Goal: Download file/media

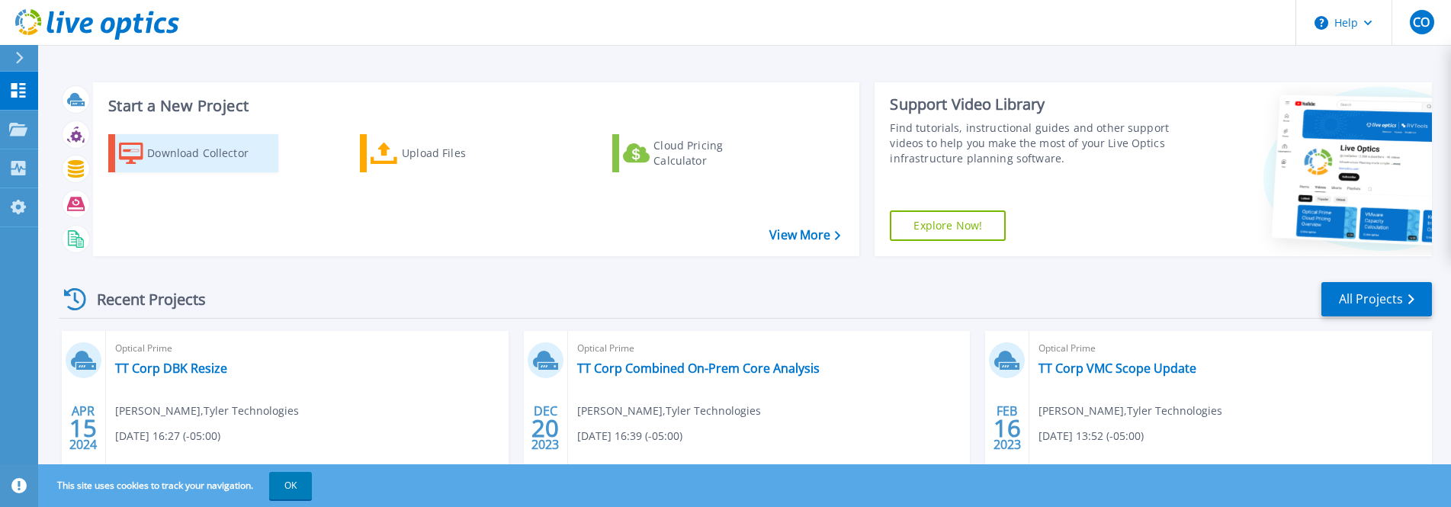
click at [173, 152] on div "Download Collector" at bounding box center [208, 153] width 122 height 30
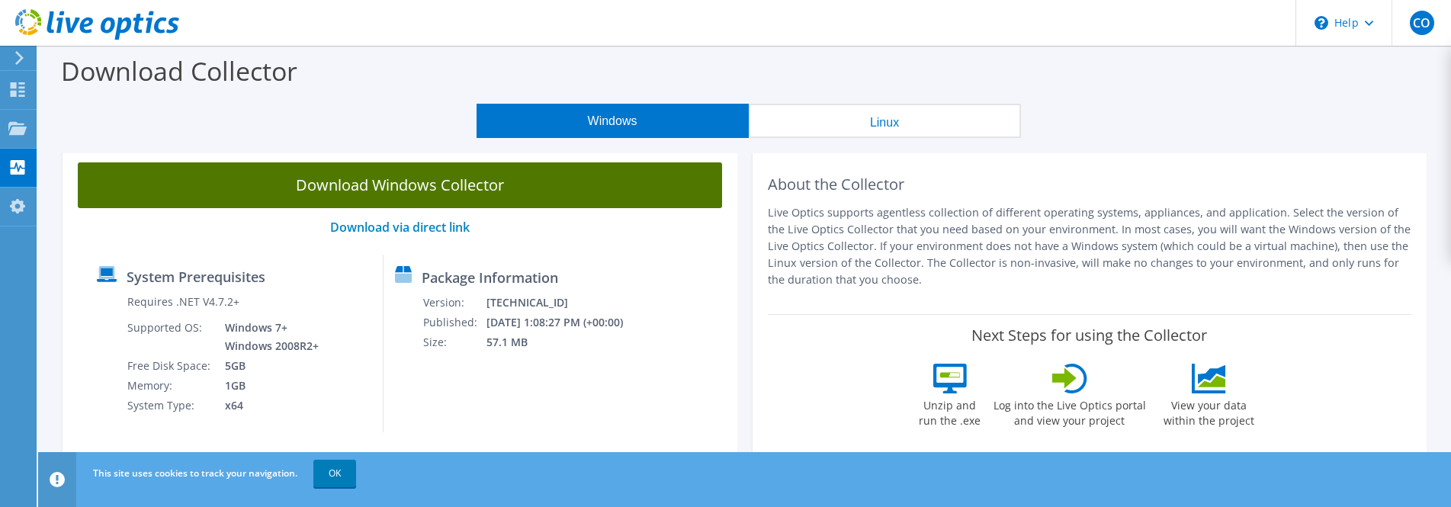
click at [402, 174] on link "Download Windows Collector" at bounding box center [400, 185] width 644 height 46
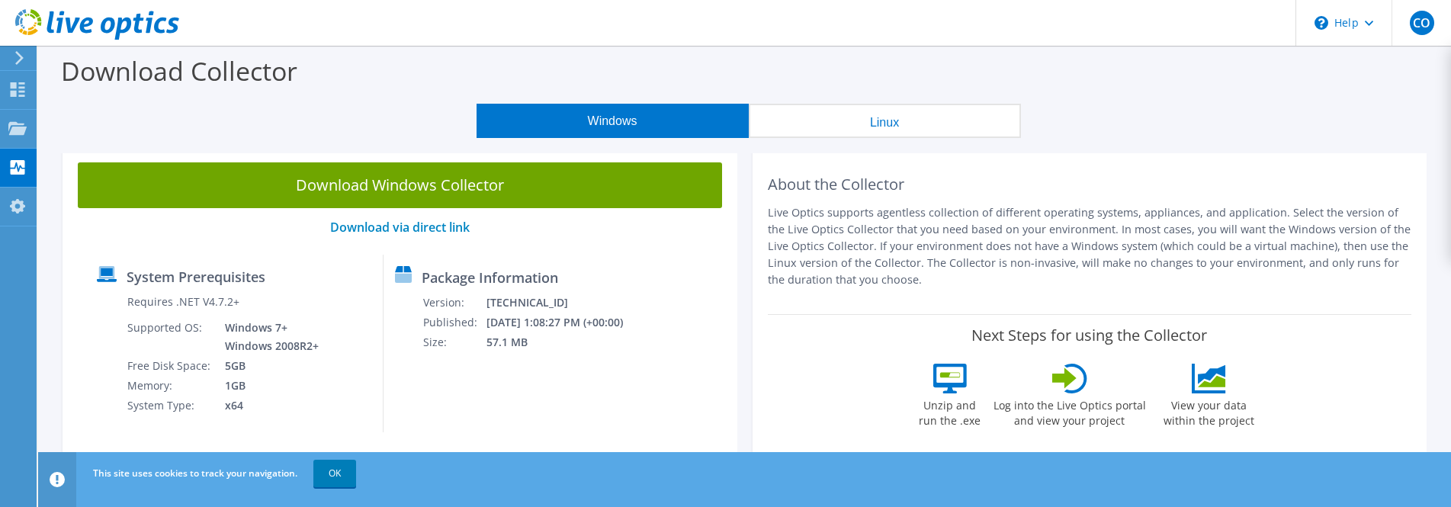
click at [146, 98] on div "Download Collector" at bounding box center [744, 75] width 1397 height 58
click at [14, 89] on icon at bounding box center [17, 89] width 18 height 14
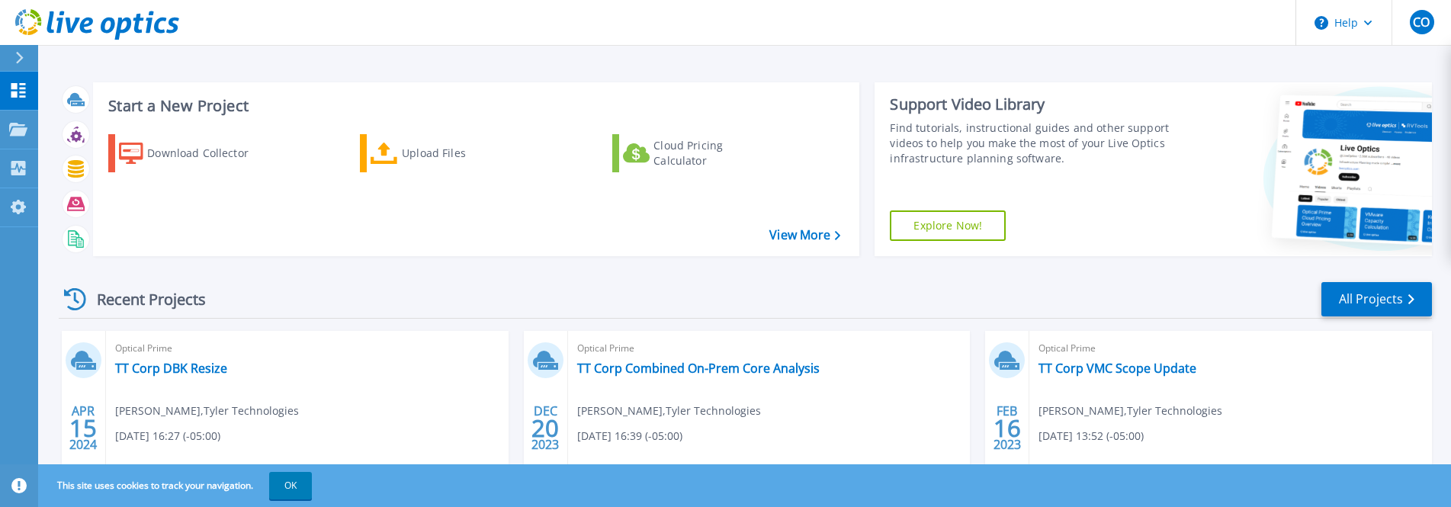
scroll to position [152, 0]
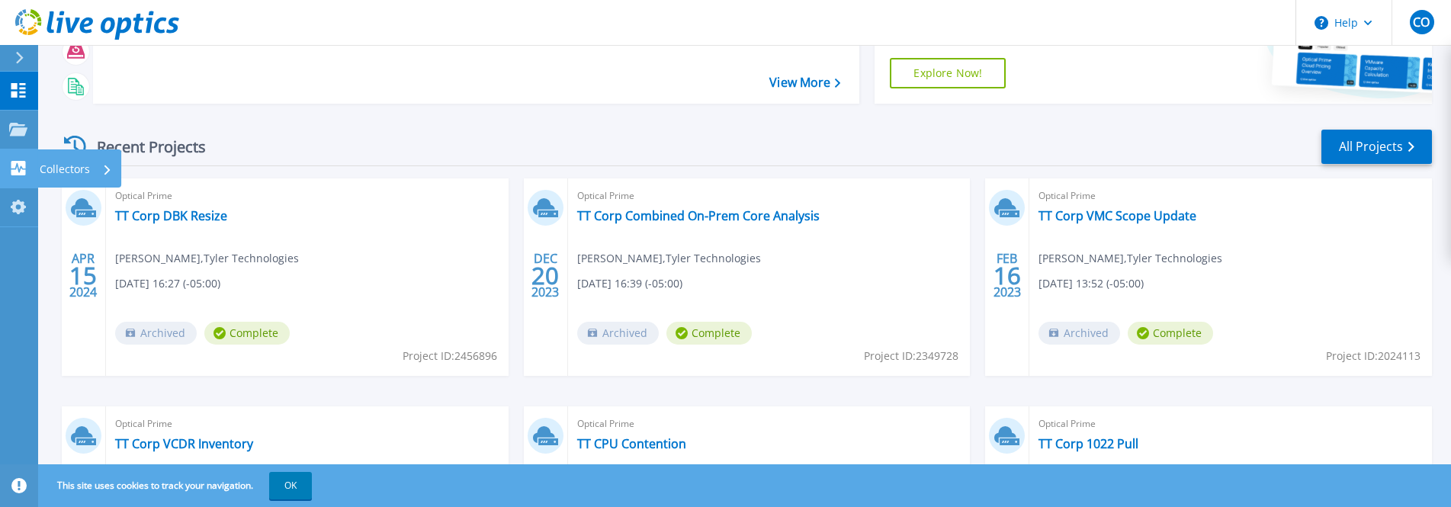
click at [69, 166] on p "Collectors" at bounding box center [65, 169] width 50 height 40
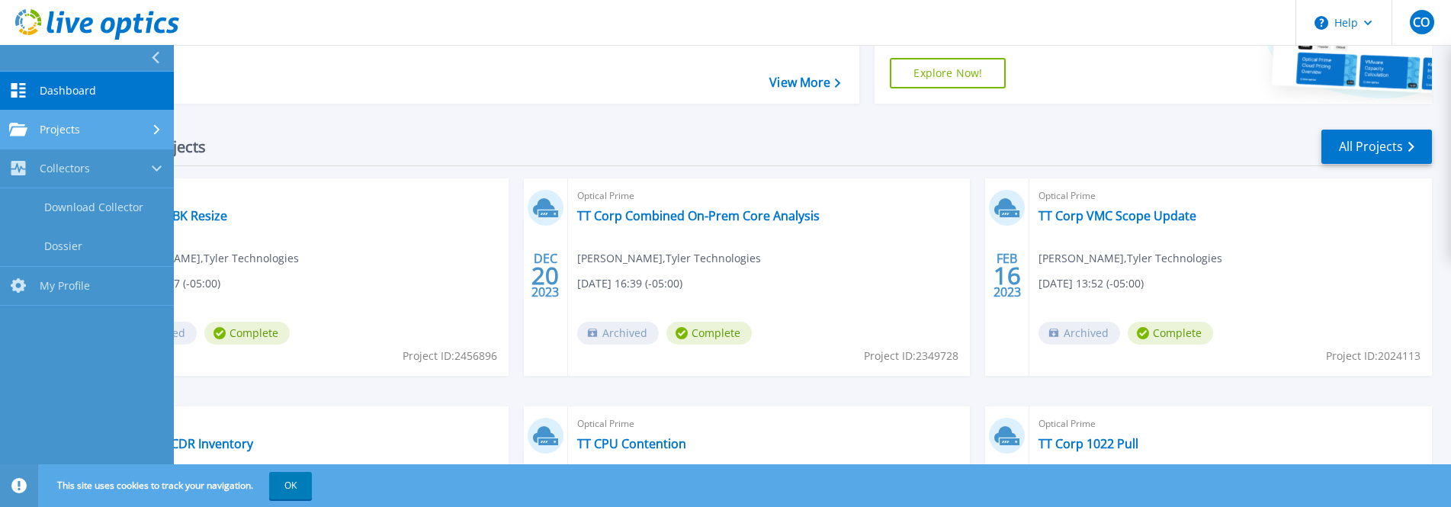
click at [75, 127] on span "Projects" at bounding box center [60, 130] width 40 height 14
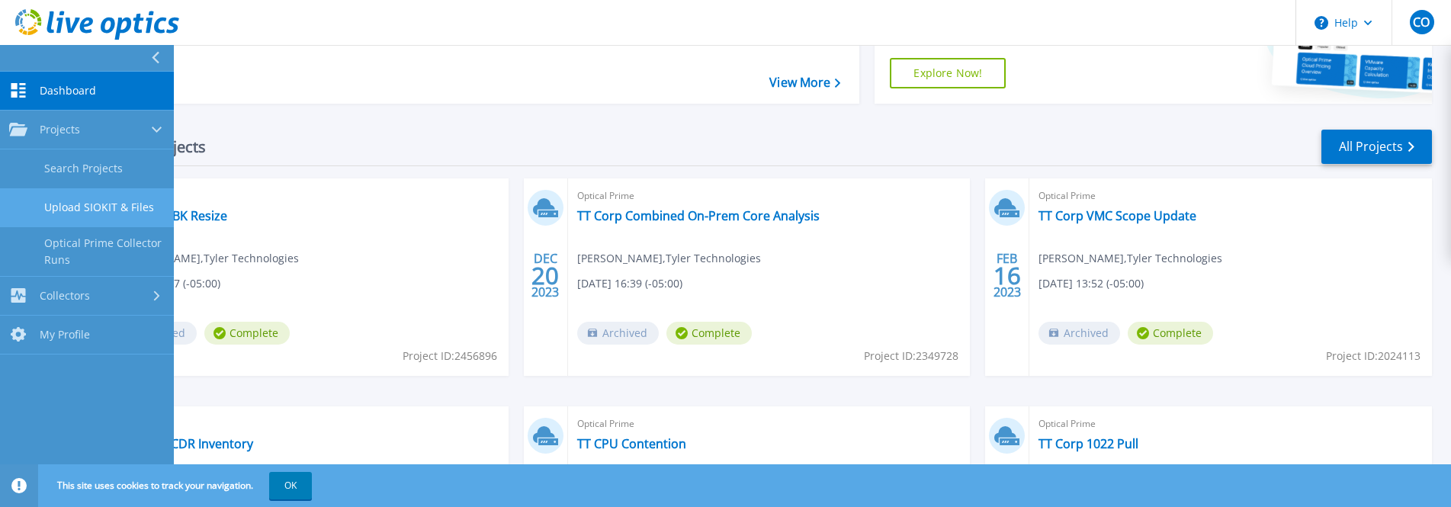
click at [66, 203] on link "Upload SIOKIT & Files" at bounding box center [87, 207] width 174 height 39
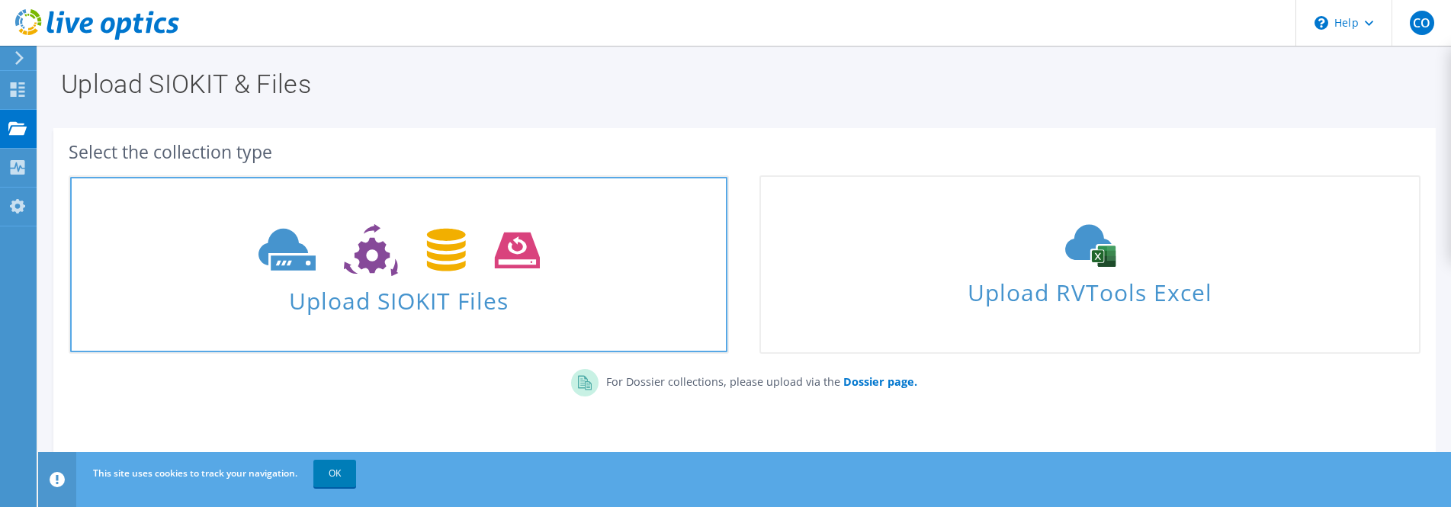
click at [292, 243] on use at bounding box center [398, 250] width 281 height 53
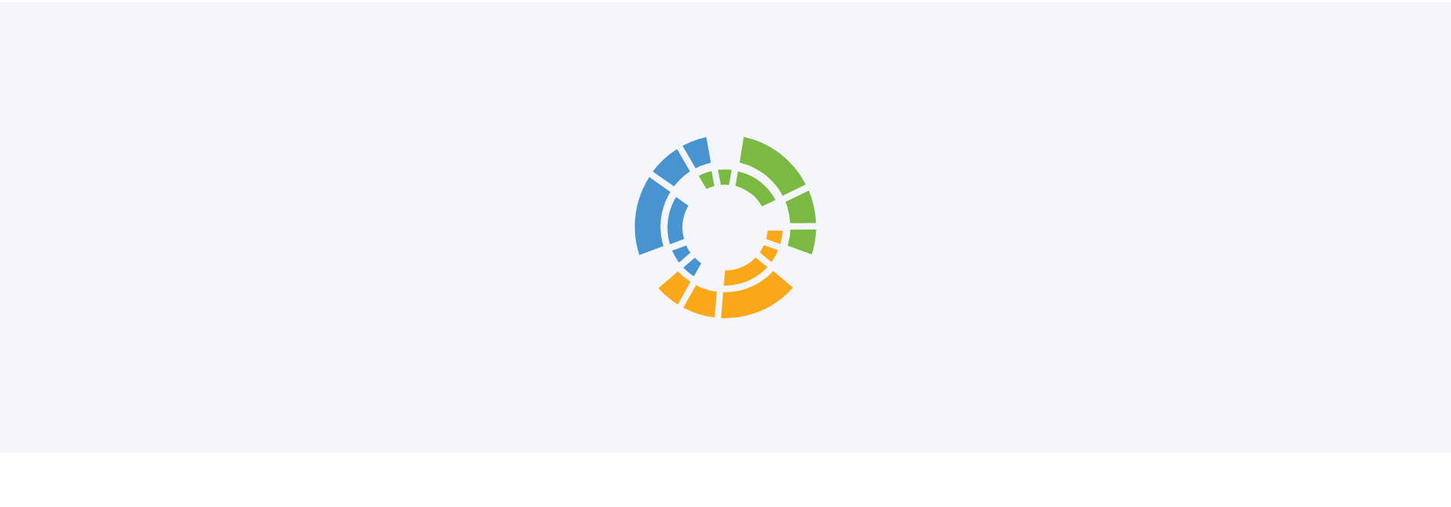
scroll to position [101, 0]
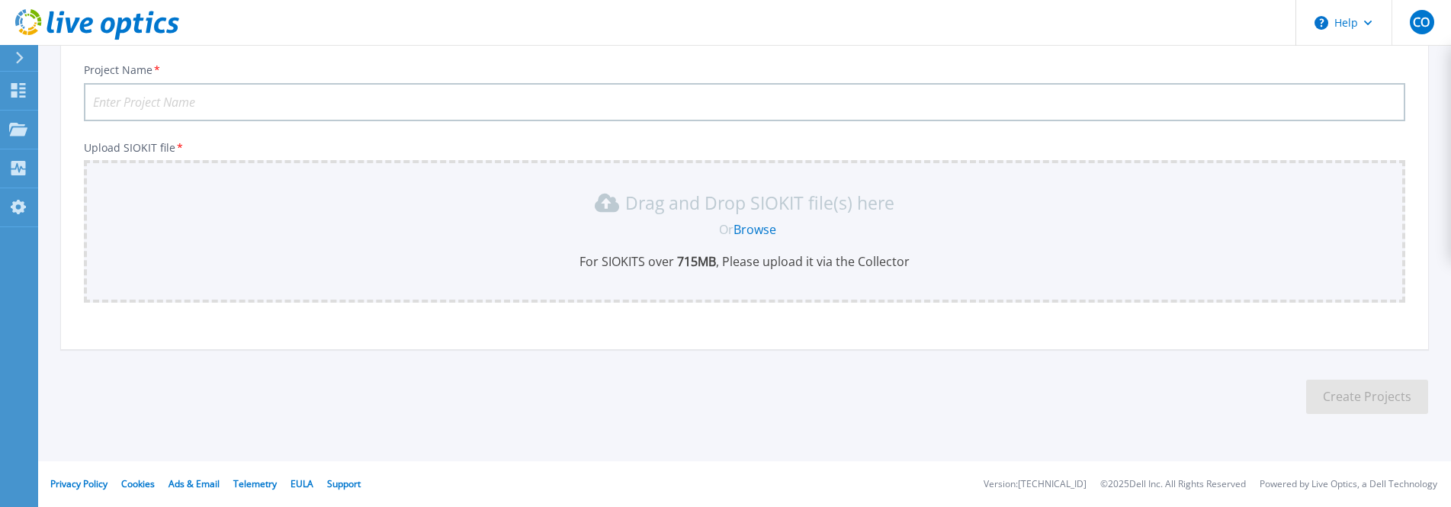
click at [757, 228] on link "Browse" at bounding box center [754, 229] width 43 height 17
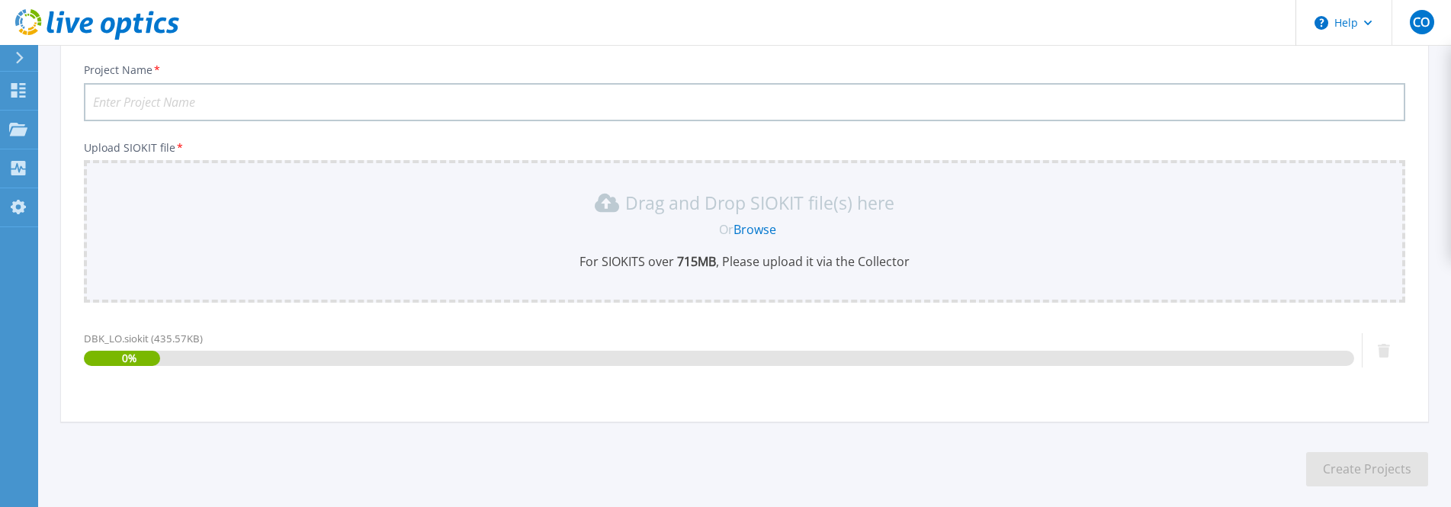
scroll to position [173, 0]
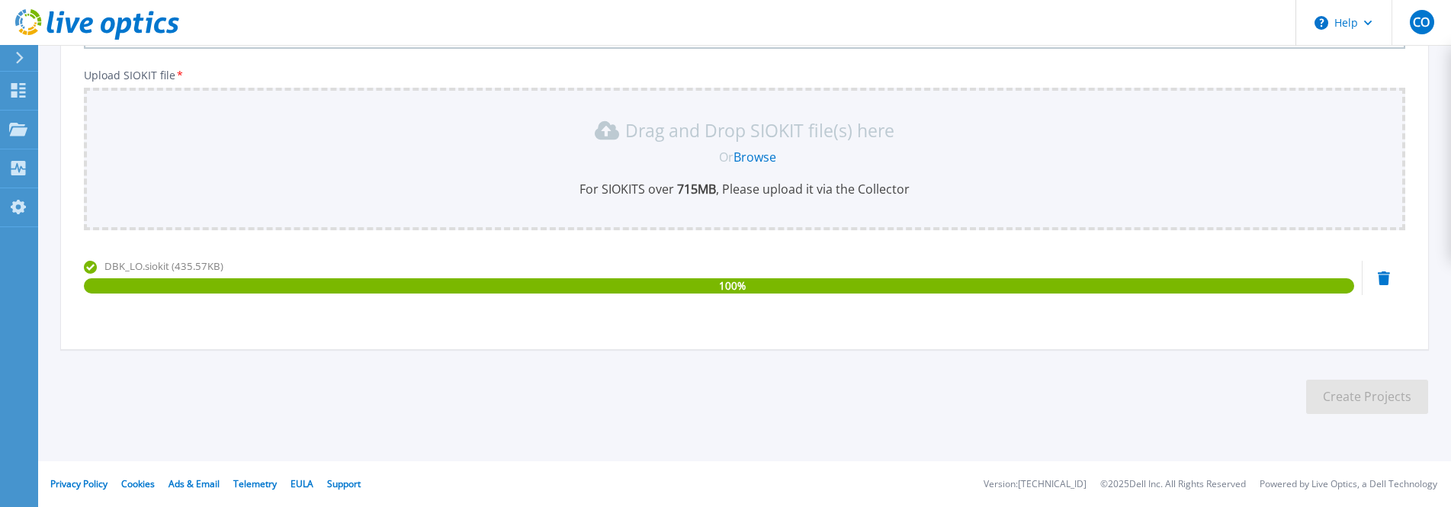
click at [1031, 277] on div "DBK_LO.siokit (435.57KB) 100 %" at bounding box center [719, 275] width 1270 height 35
drag, startPoint x: 1012, startPoint y: 251, endPoint x: 952, endPoint y: 239, distance: 60.5
click at [1011, 251] on div "Upload SIOKIT file * Drag and Drop SIOKIT file(s) here Or Browse For SIOKITS ov…" at bounding box center [744, 196] width 1321 height 254
click at [1275, 280] on div "100 %" at bounding box center [719, 285] width 1270 height 15
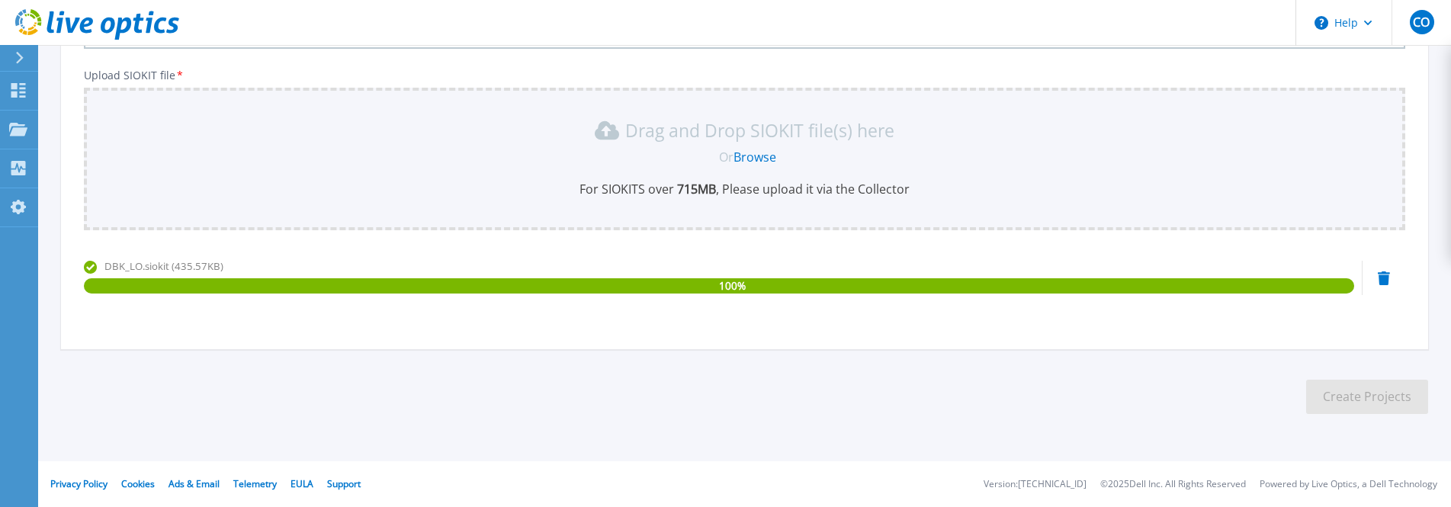
click at [1245, 257] on div "Upload SIOKIT file * Drag and Drop SIOKIT file(s) here Or Browse For SIOKITS ov…" at bounding box center [744, 196] width 1321 height 254
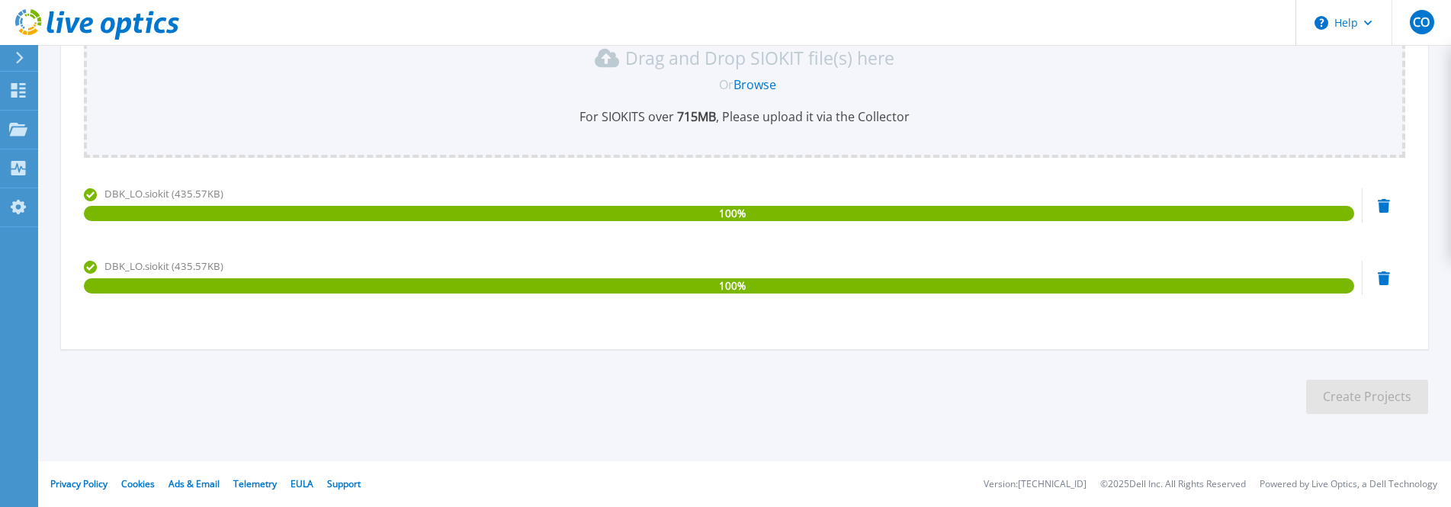
click at [1381, 204] on icon at bounding box center [1383, 206] width 12 height 14
